Goal: Task Accomplishment & Management: Complete application form

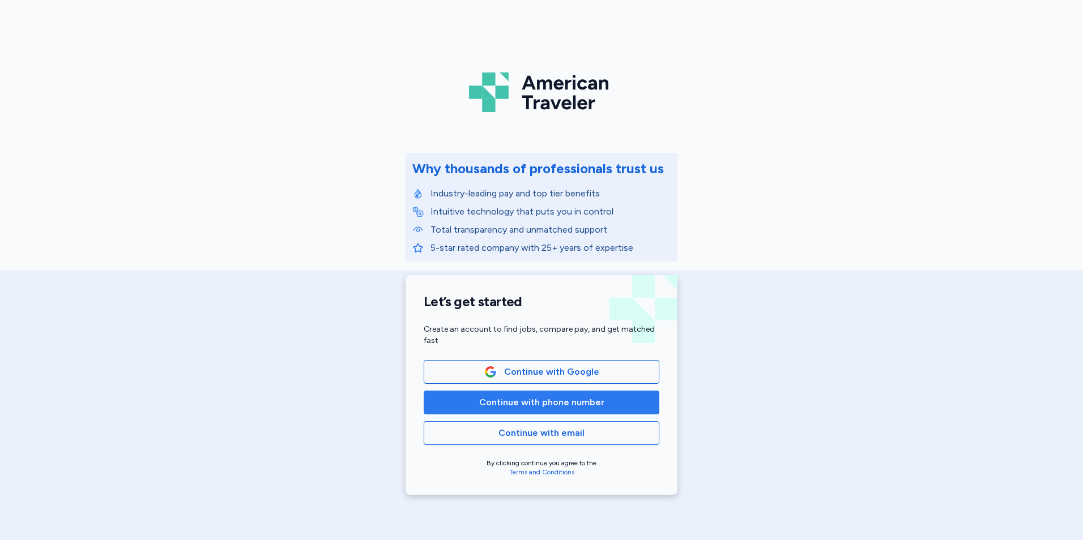
click at [611, 412] on button "Continue with phone number" at bounding box center [542, 403] width 236 height 24
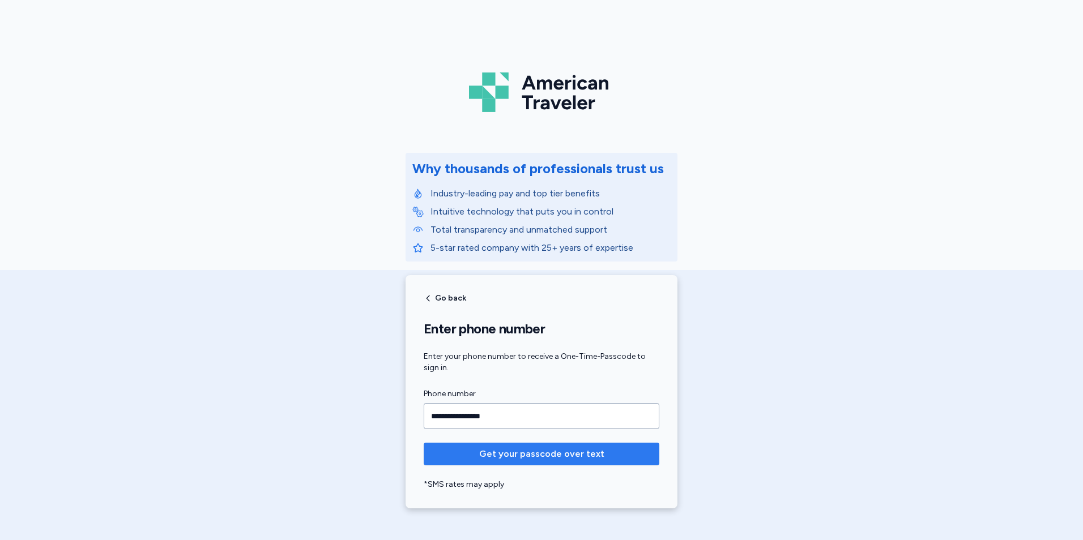
type input "**********"
click at [600, 456] on span "Get your passcode over text" at bounding box center [542, 455] width 218 height 14
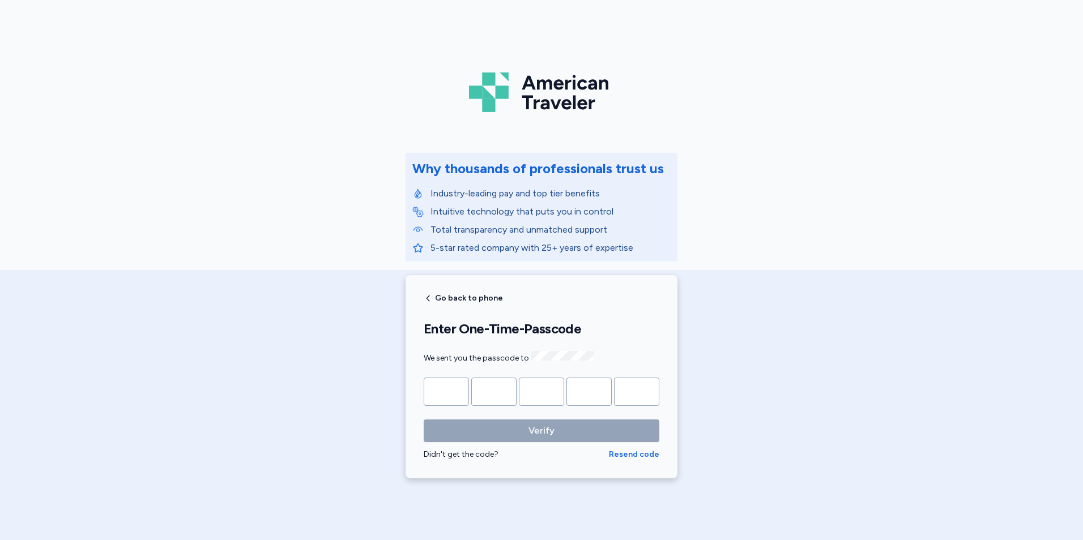
type input "*"
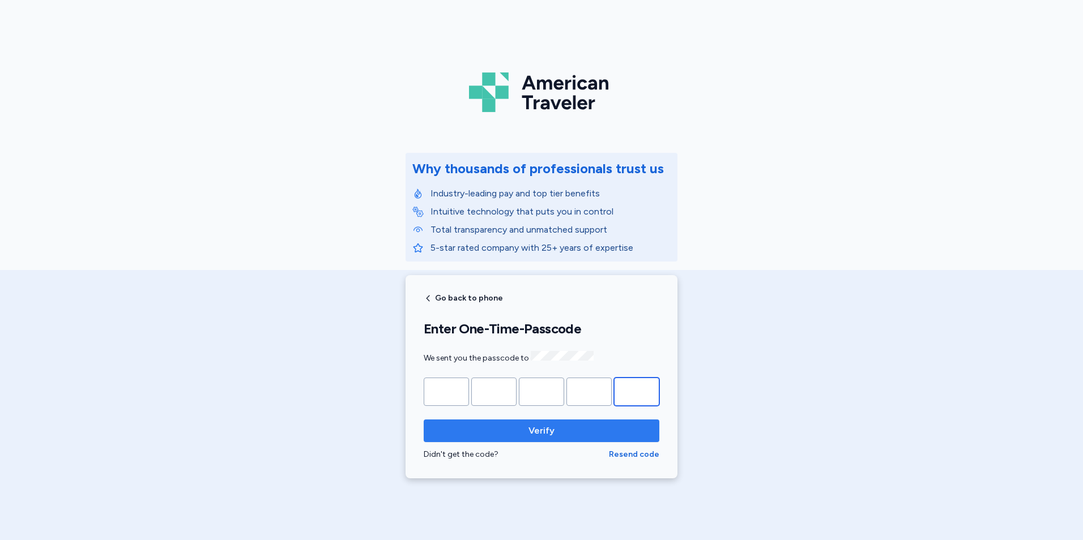
type input "*"
click at [505, 437] on button "Verify" at bounding box center [542, 431] width 236 height 23
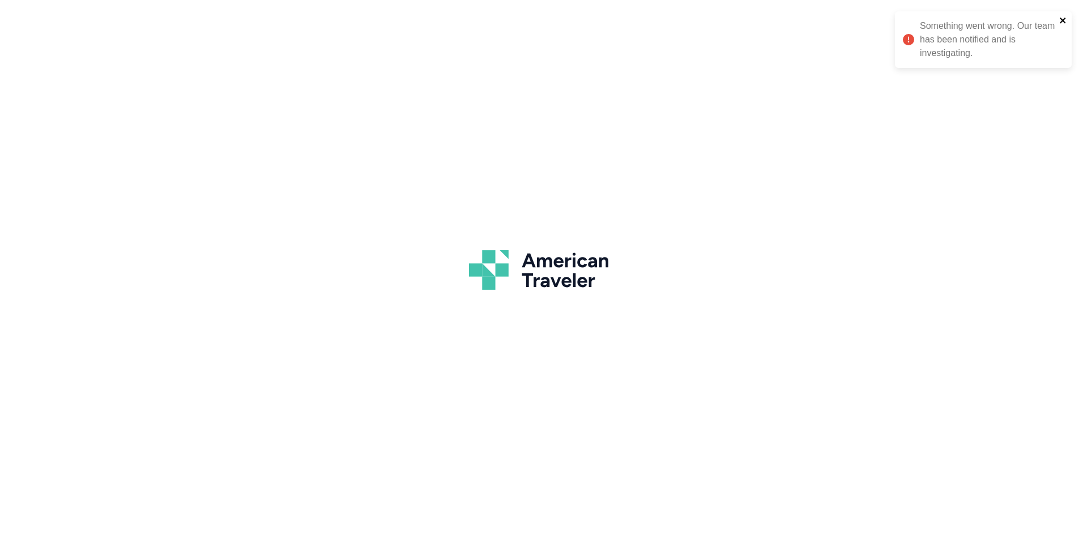
click at [1062, 21] on icon "close" at bounding box center [1063, 21] width 6 height 6
